Goal: Task Accomplishment & Management: Manage account settings

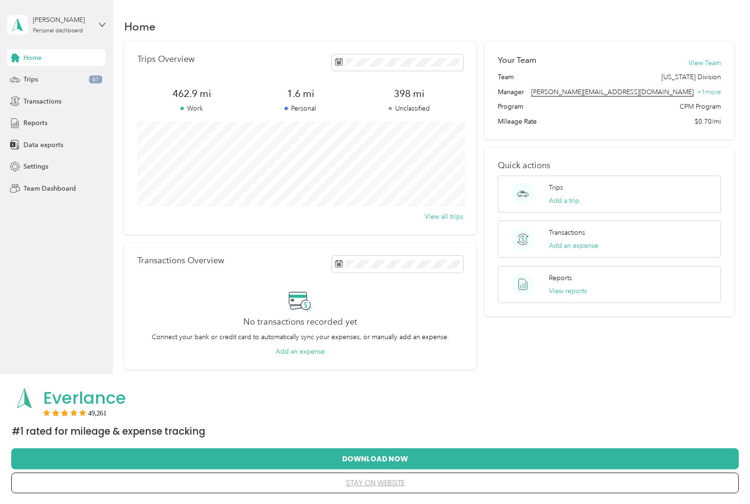
click at [48, 81] on div "Trips 61" at bounding box center [56, 79] width 98 height 17
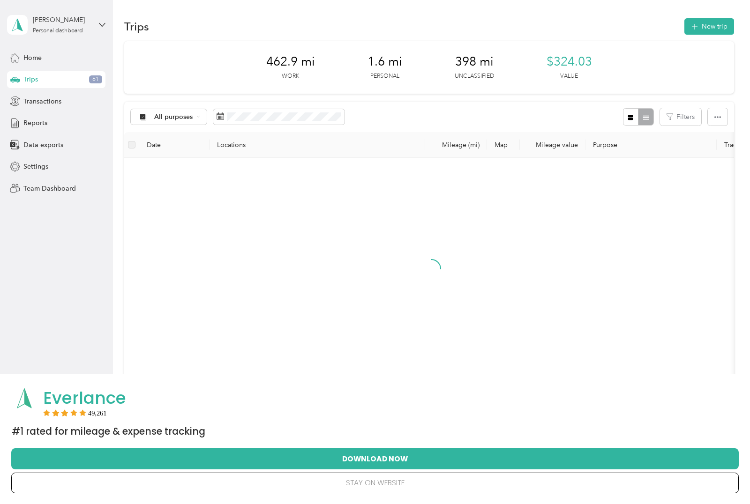
click at [55, 196] on div "Team Dashboard" at bounding box center [56, 188] width 98 height 17
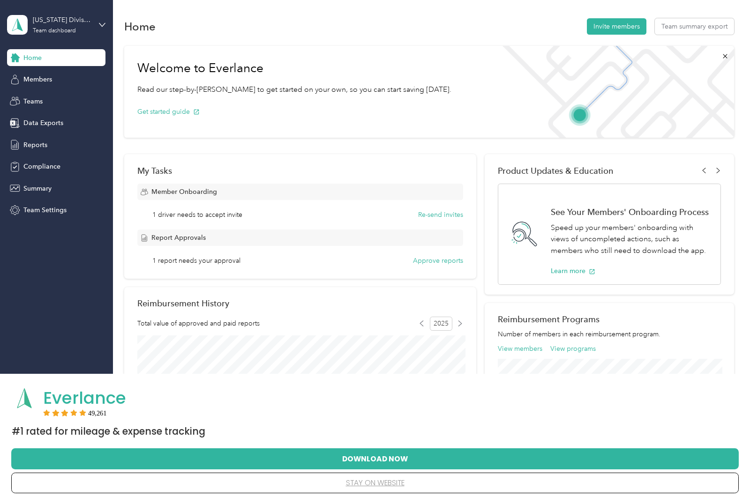
click at [377, 254] on div "Report Approvals 1 report needs your approval Approve reports" at bounding box center [300, 248] width 326 height 36
click at [433, 262] on button "Approve reports" at bounding box center [438, 261] width 50 height 10
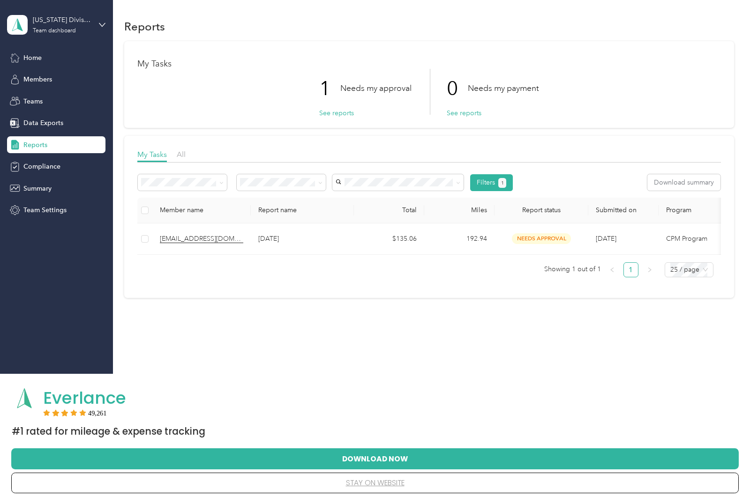
click at [547, 229] on td "needs approval" at bounding box center [541, 239] width 94 height 31
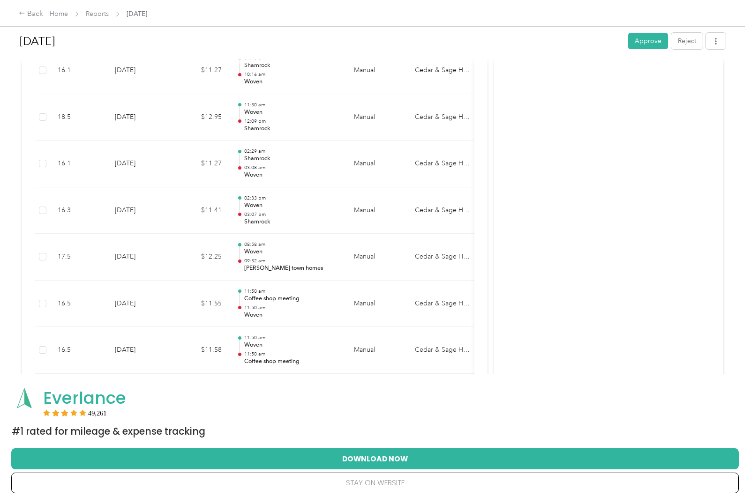
click at [652, 45] on button "Approve" at bounding box center [648, 41] width 40 height 16
